Goal: Check status: Check status

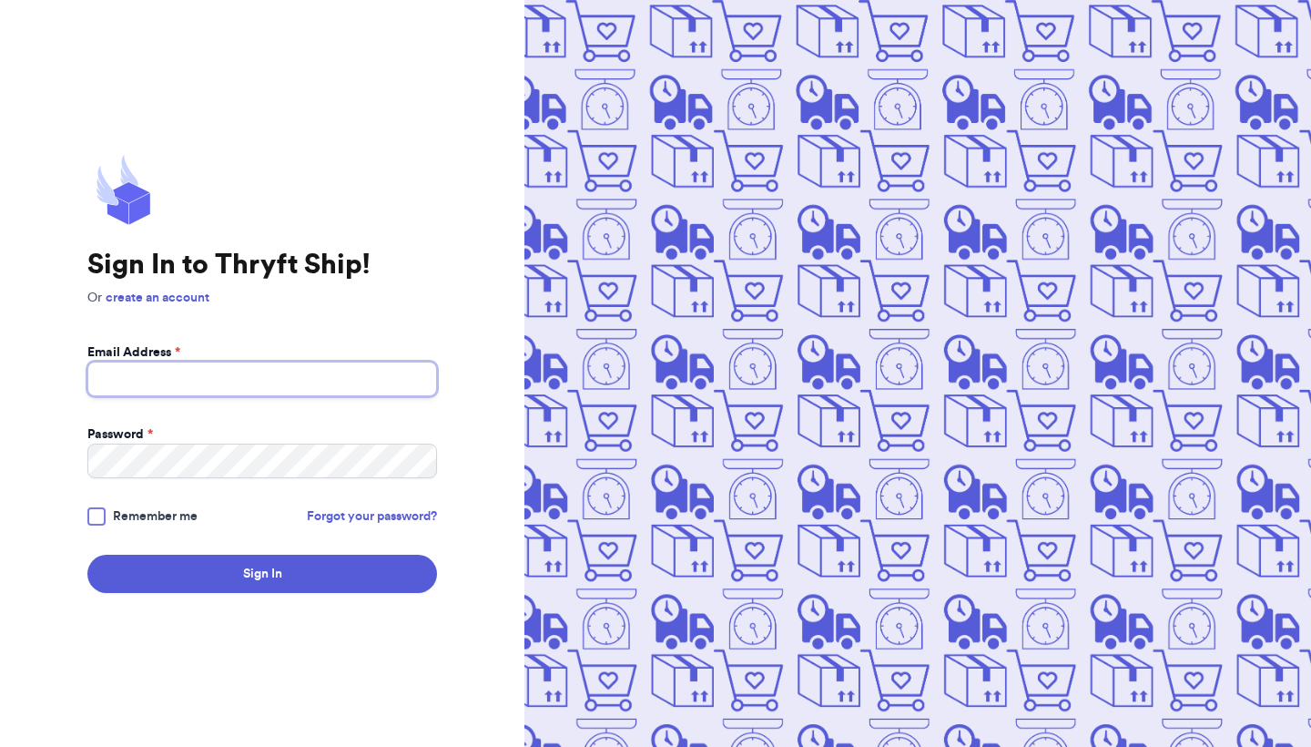
click at [331, 372] on input "Email Address *" at bounding box center [262, 379] width 350 height 35
type input "s"
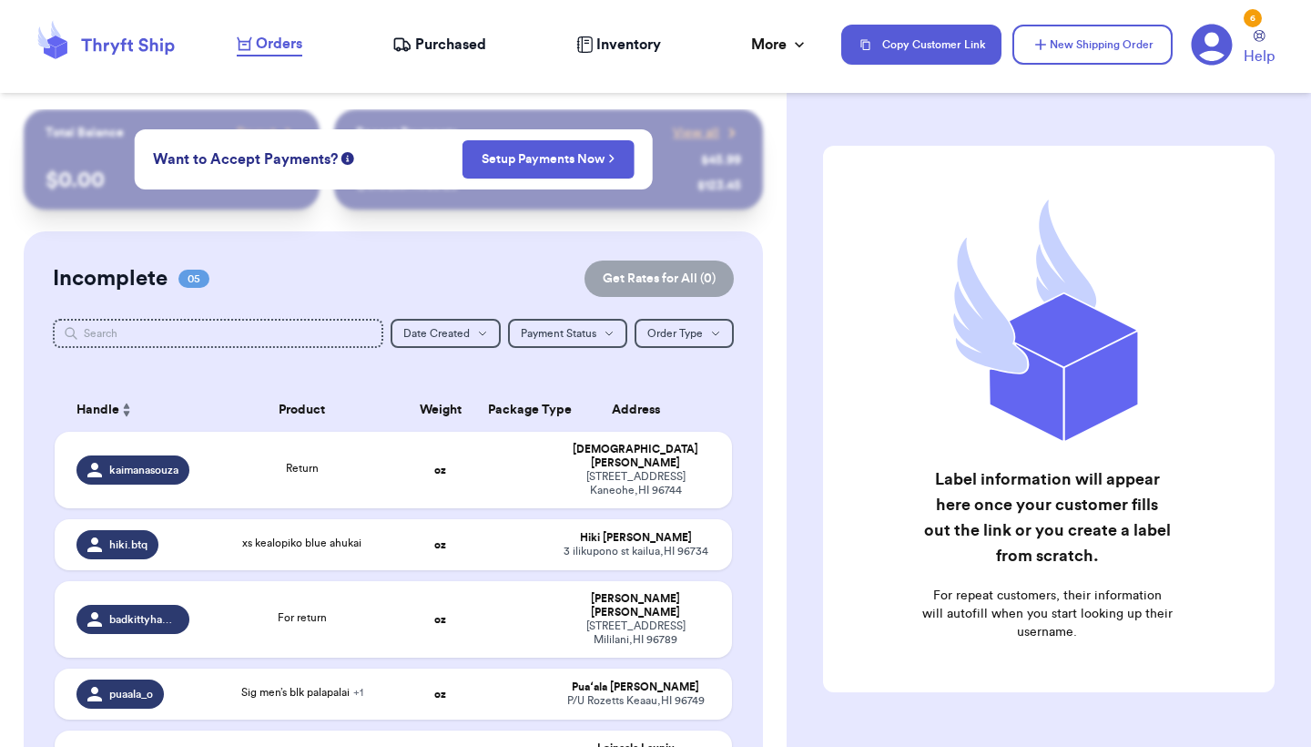
click at [447, 44] on span "Purchased" at bounding box center [450, 45] width 71 height 22
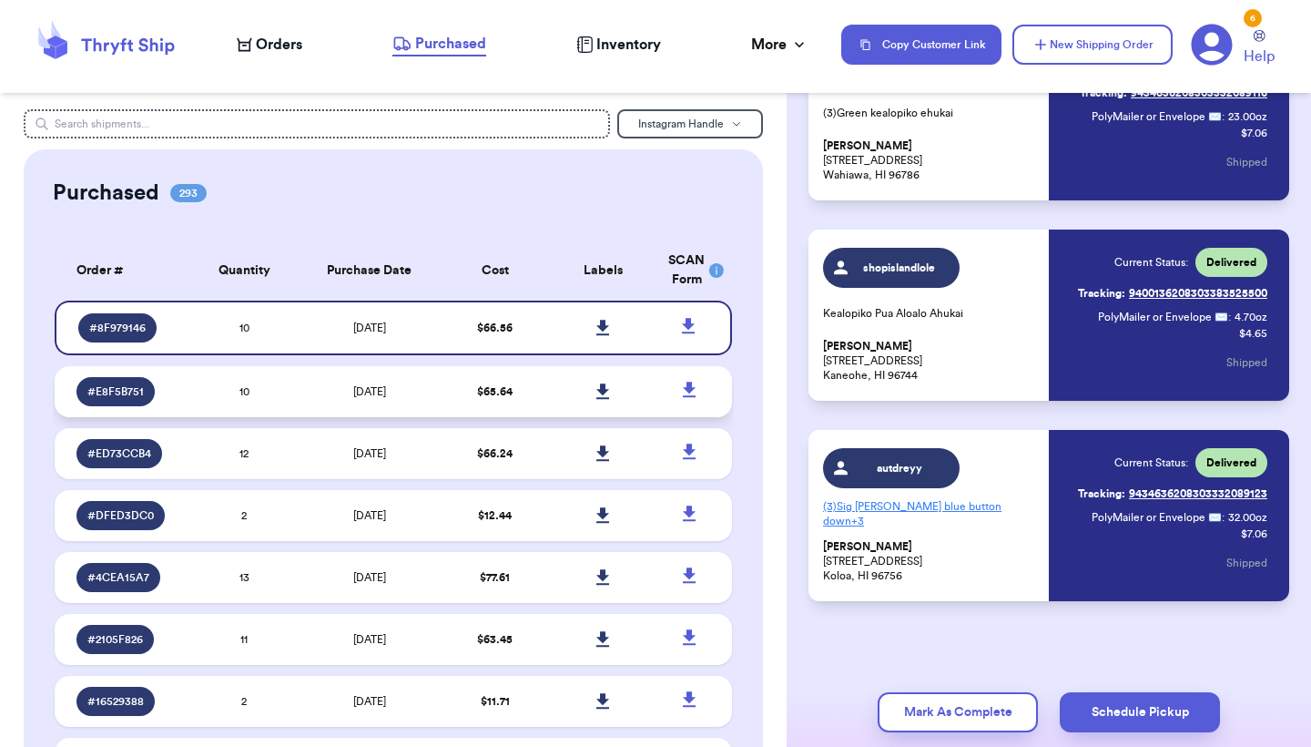
click at [486, 388] on td "$ 65.64" at bounding box center [495, 391] width 108 height 51
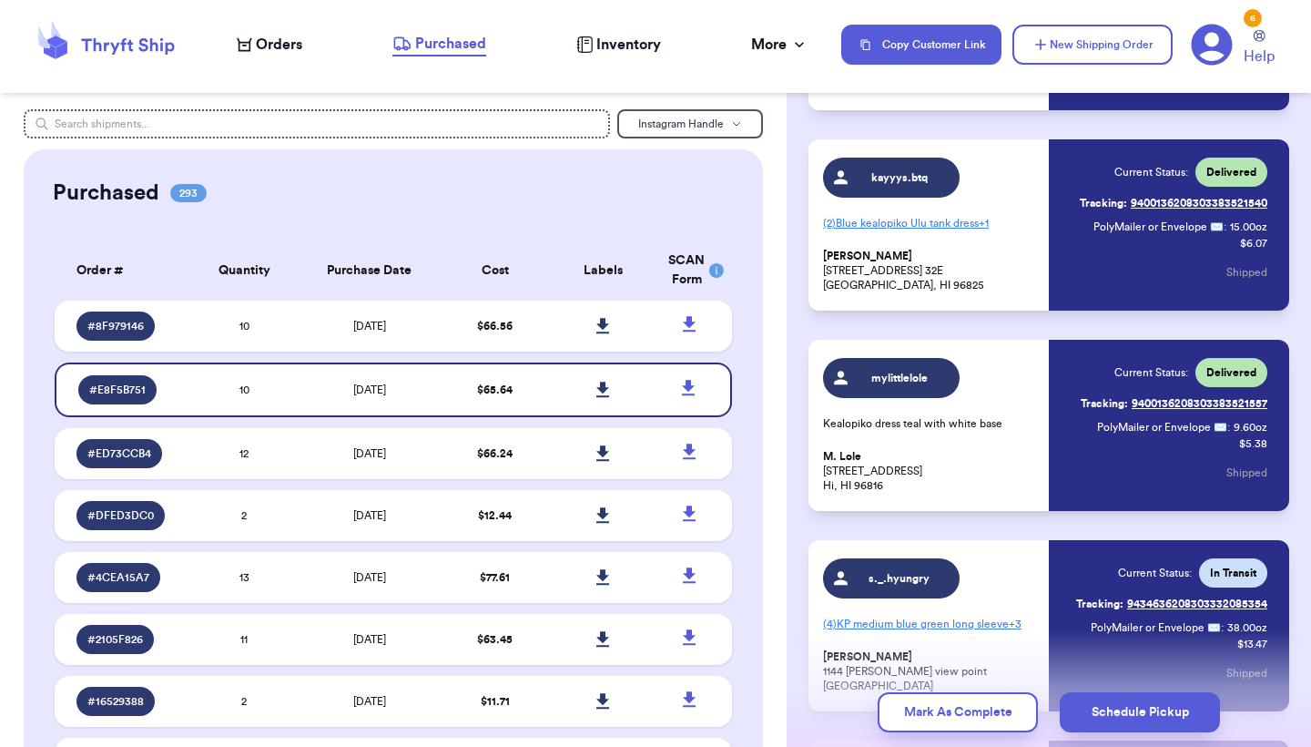
scroll to position [673, 0]
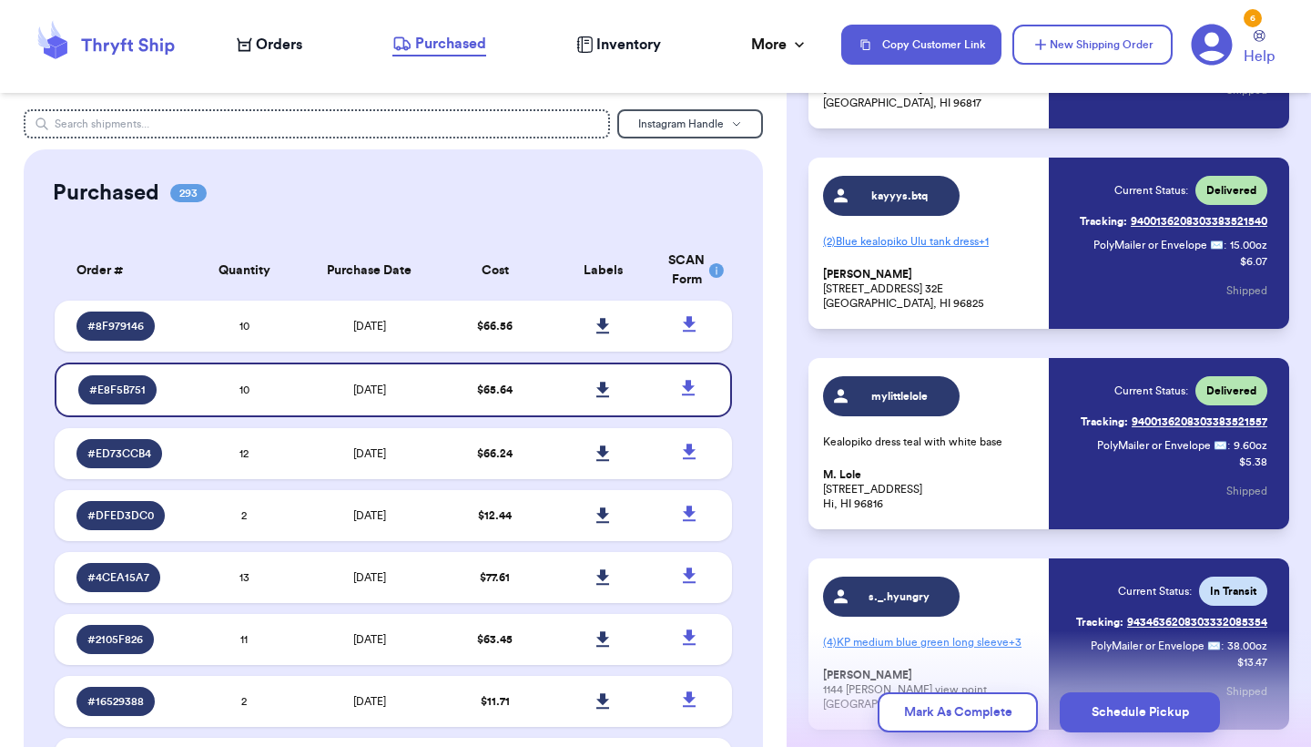
click at [1189, 422] on link "Tracking: 9400136208303383521557" at bounding box center [1174, 421] width 187 height 29
